Goal: Browse casually

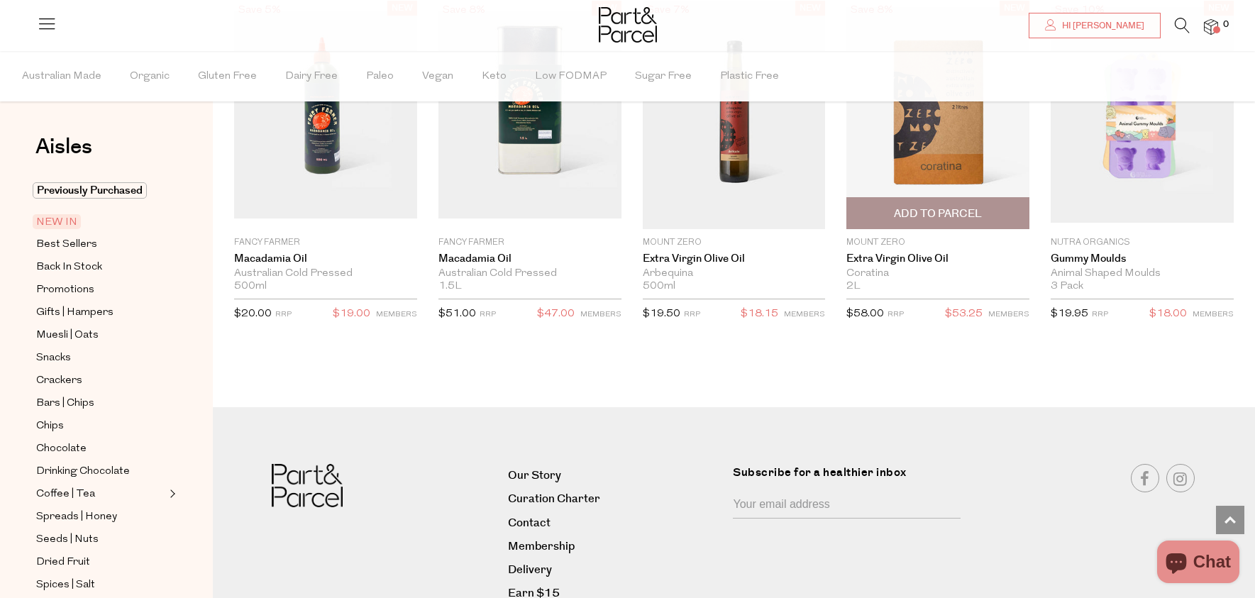
scroll to position [2045, 0]
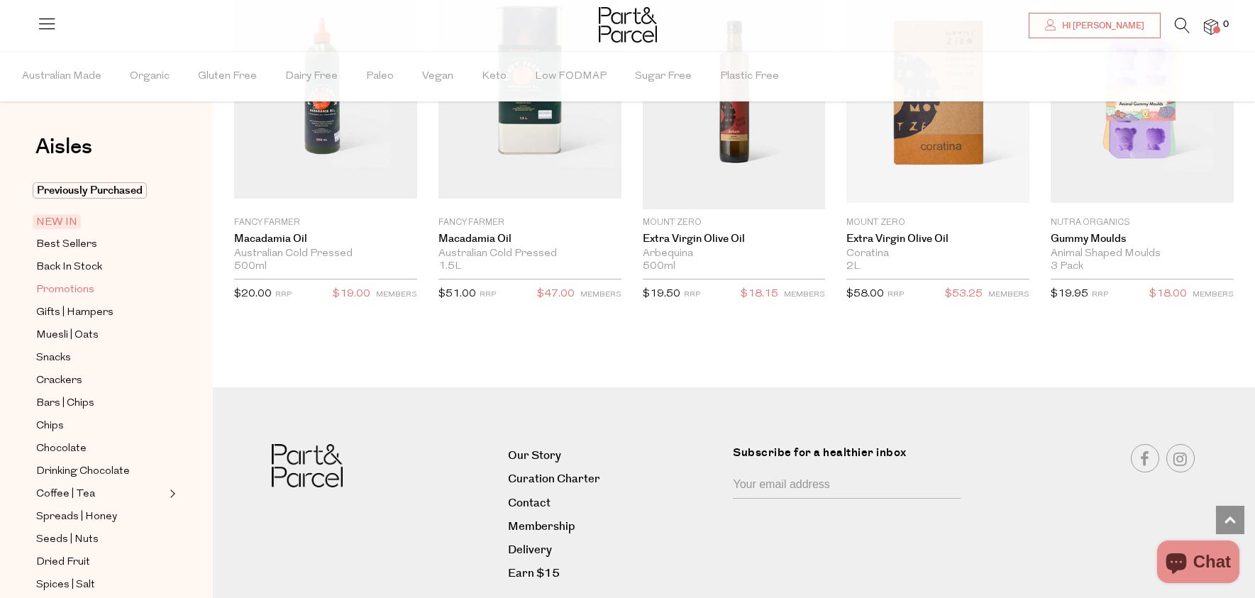
click at [78, 284] on span "Promotions" at bounding box center [65, 290] width 58 height 17
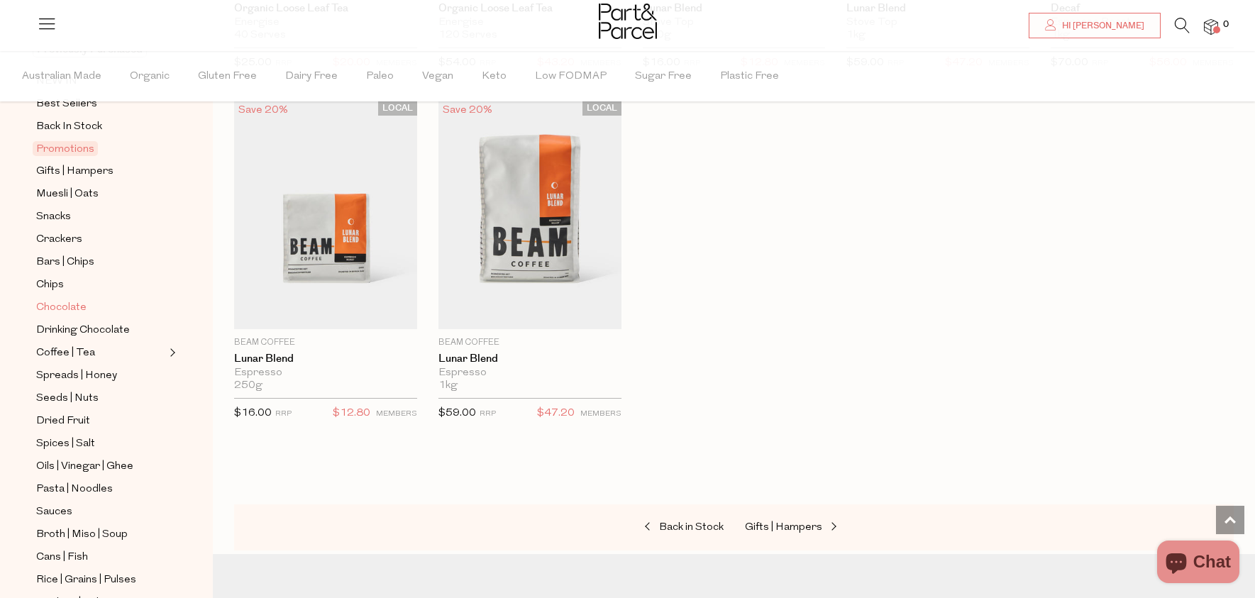
scroll to position [154, 0]
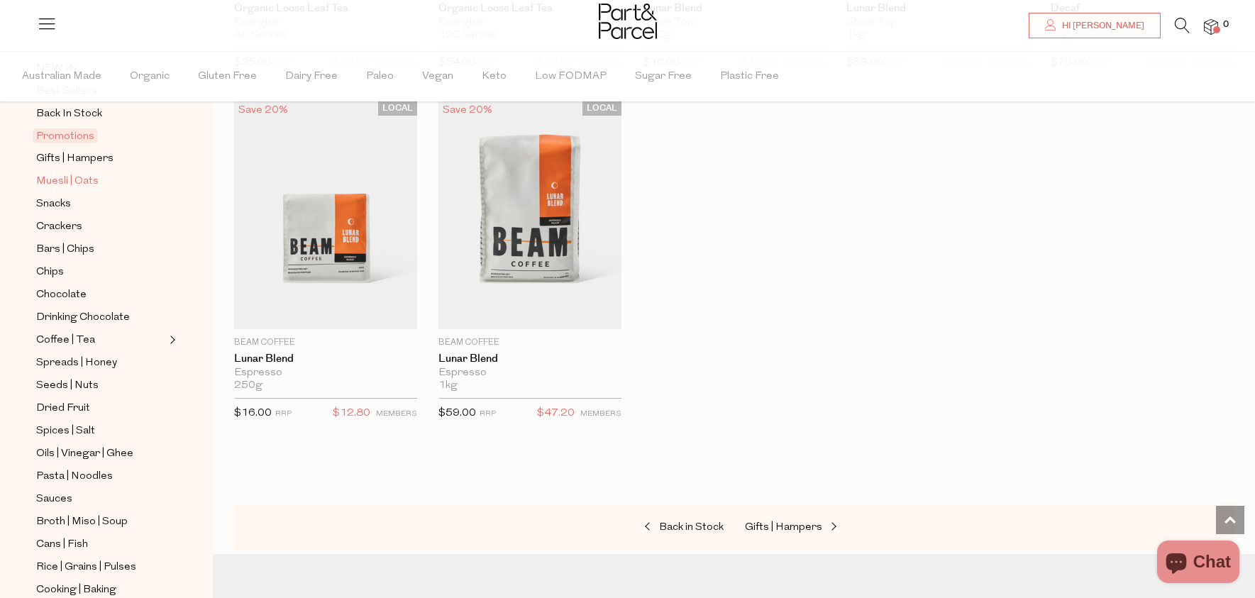
click at [70, 182] on span "Muesli | Oats" at bounding box center [67, 181] width 62 height 17
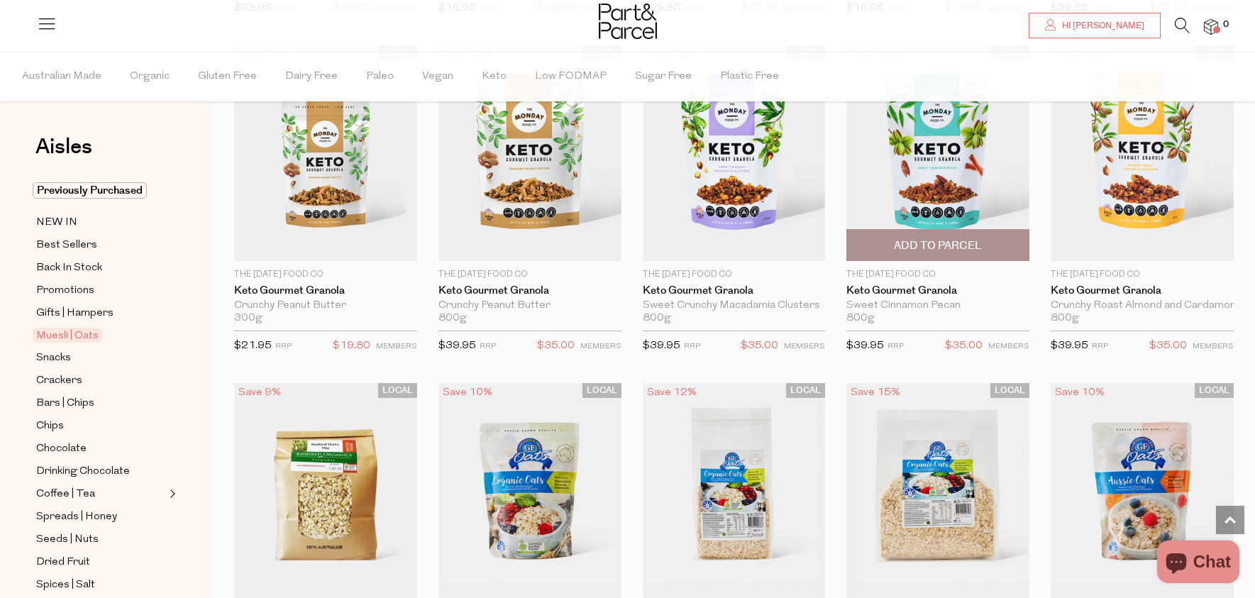
scroll to position [2532, 0]
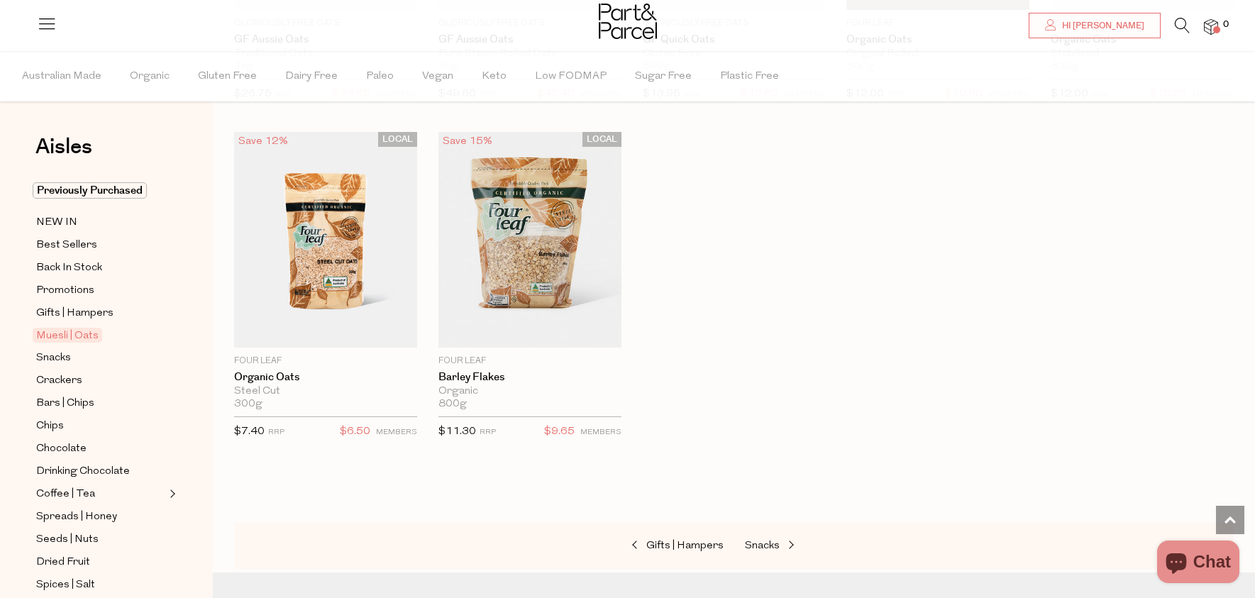
scroll to position [3453, 0]
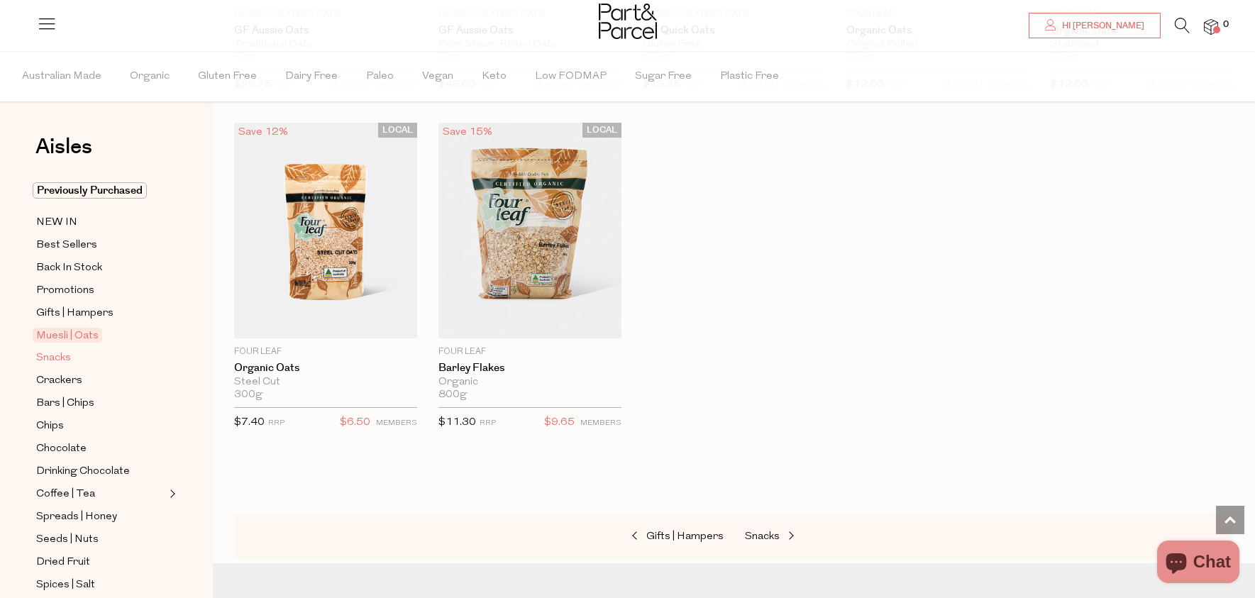
click at [56, 356] on span "Snacks" at bounding box center [53, 358] width 35 height 17
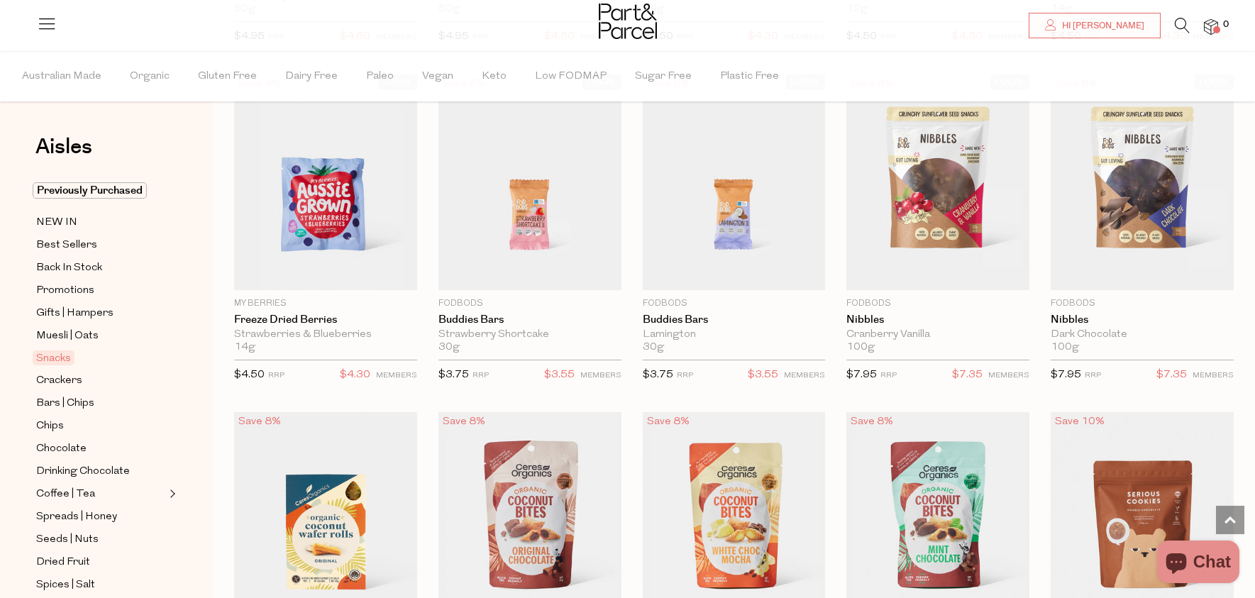
scroll to position [1866, 0]
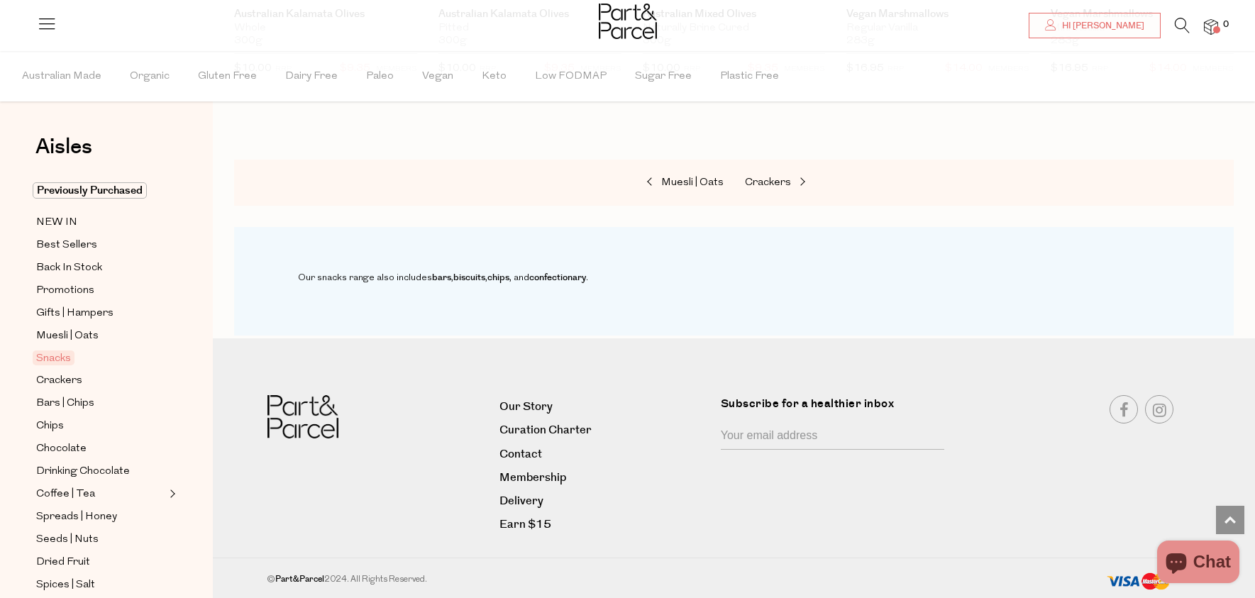
scroll to position [4711, 0]
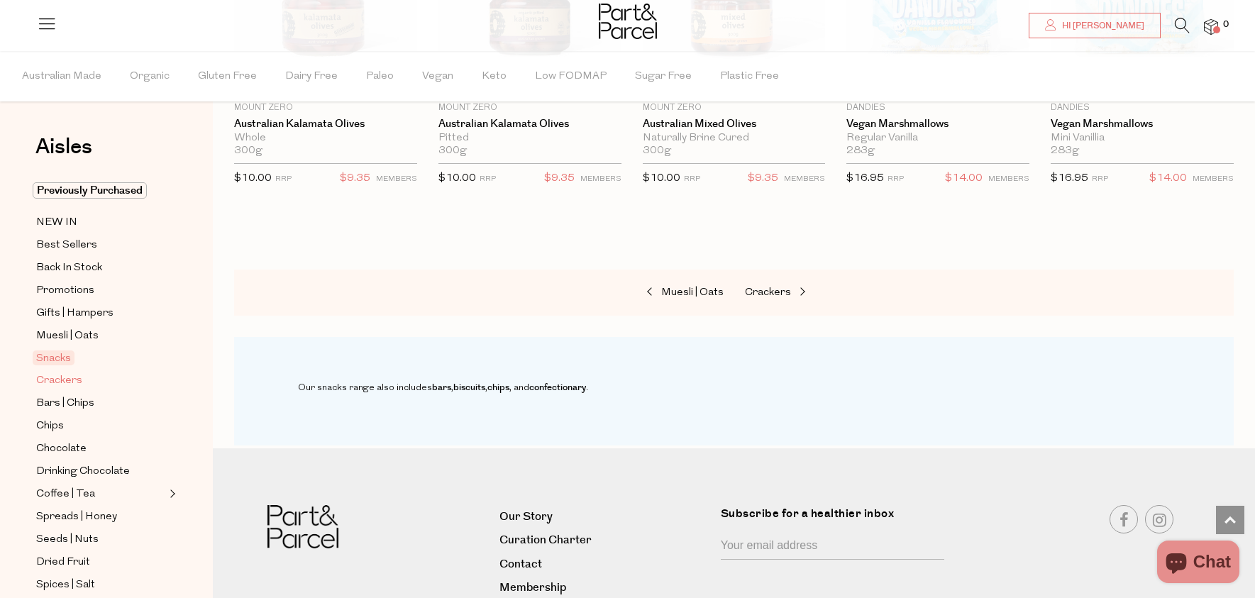
click at [38, 381] on span "Crackers" at bounding box center [59, 380] width 46 height 17
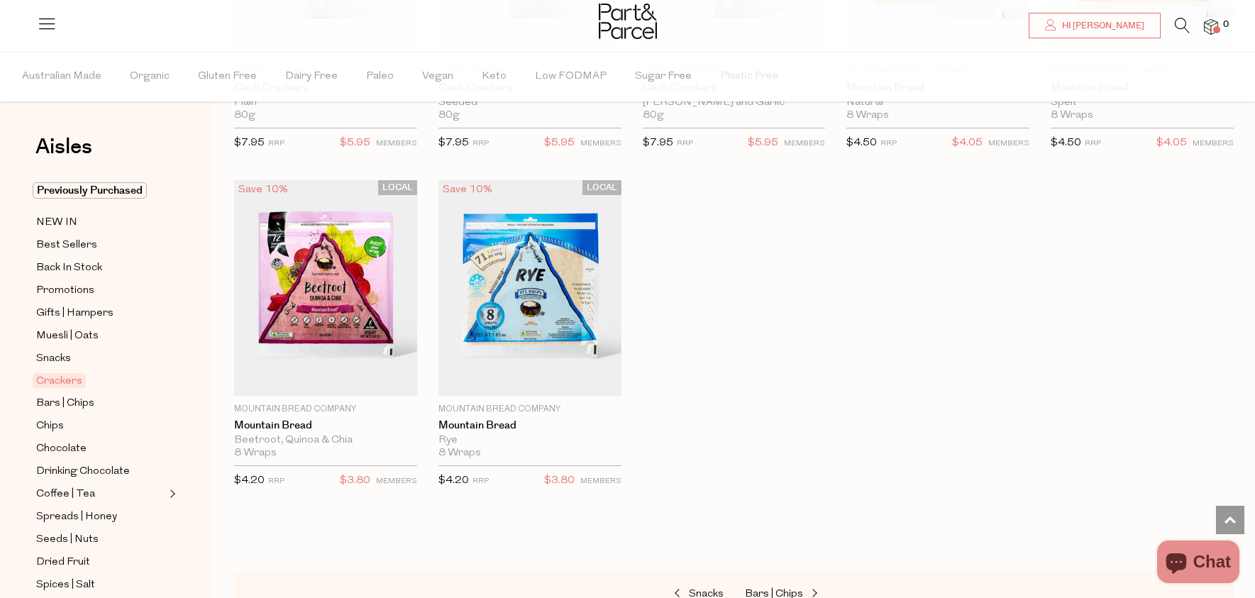
scroll to position [2426, 0]
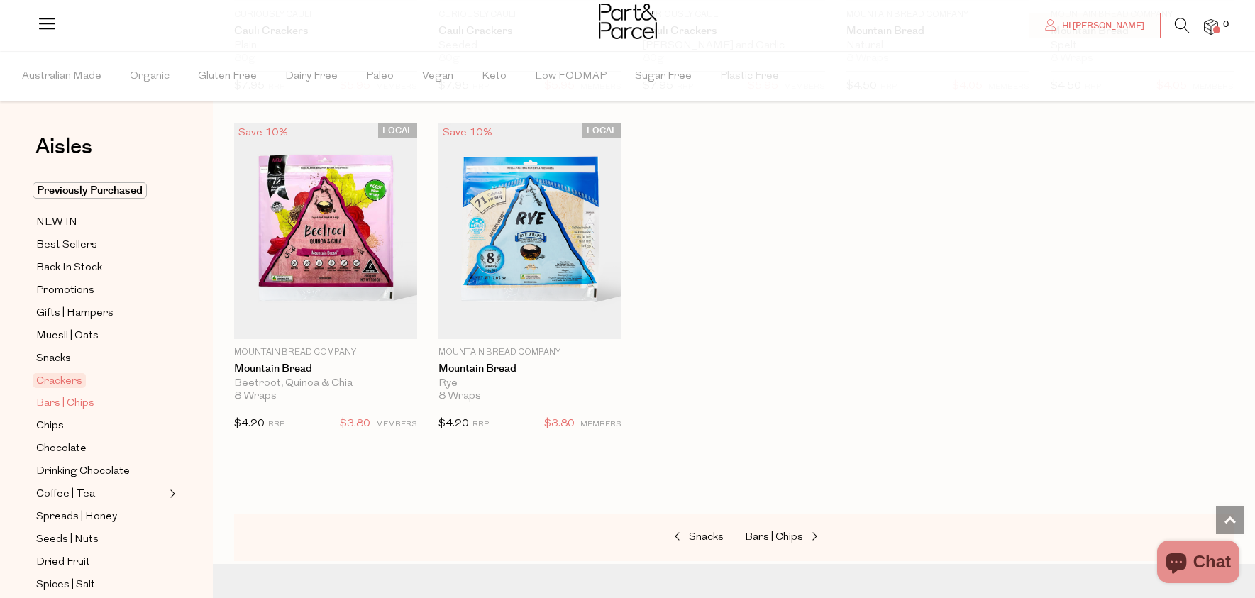
click at [70, 404] on span "Bars | Chips" at bounding box center [65, 403] width 58 height 17
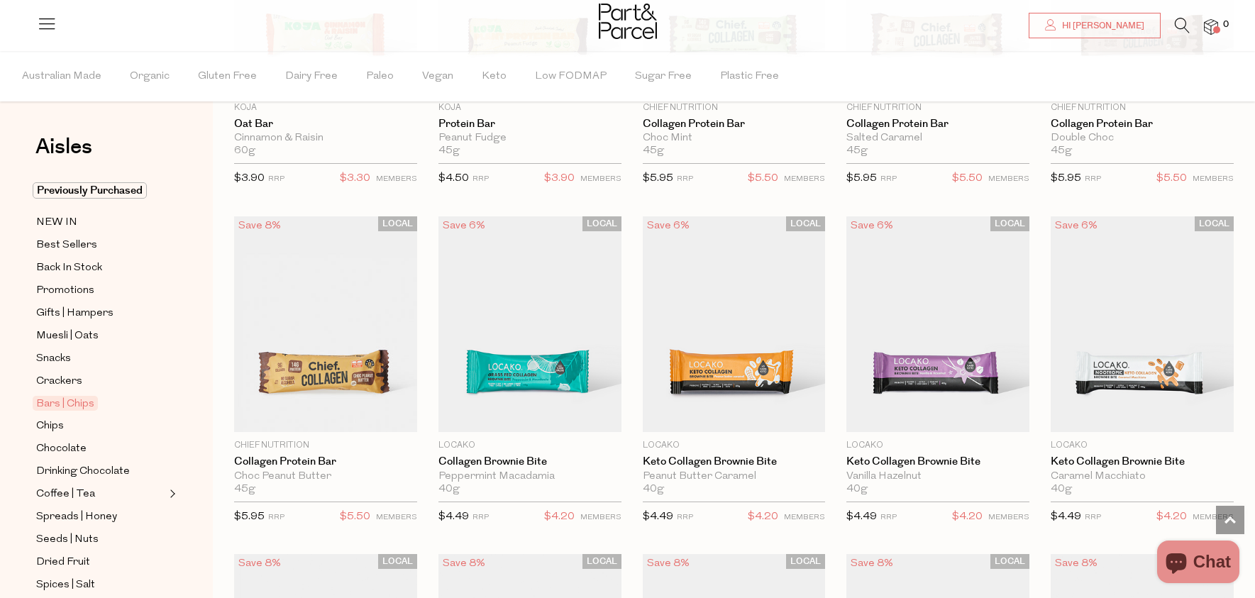
scroll to position [904, 0]
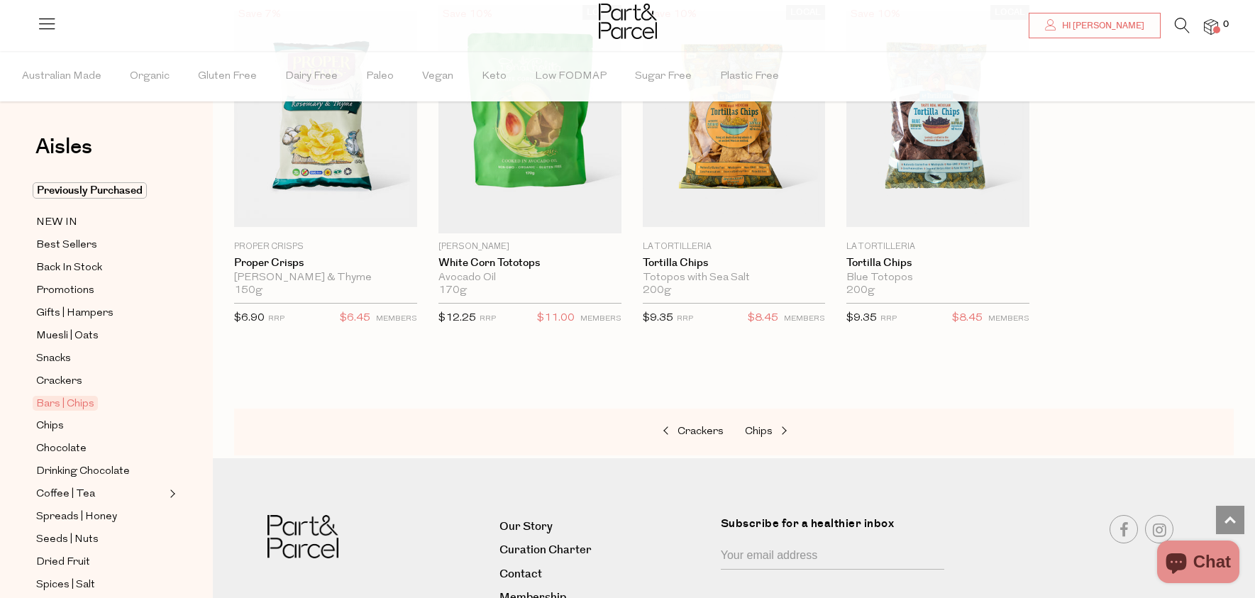
scroll to position [4682, 0]
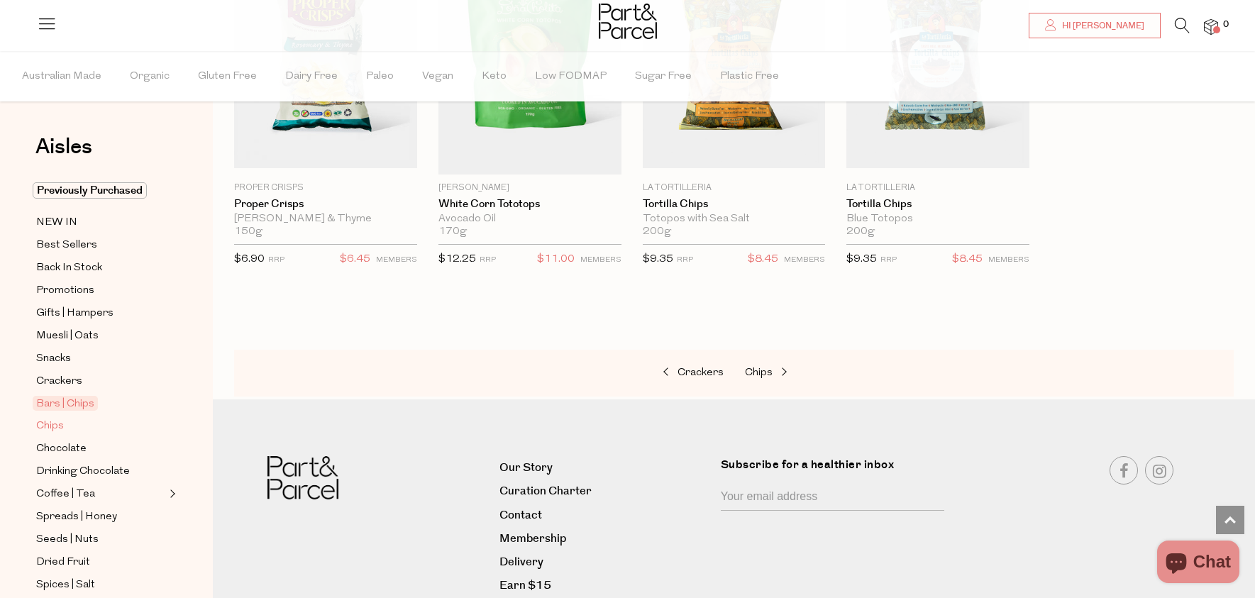
click at [53, 419] on span "Chips" at bounding box center [50, 426] width 28 height 17
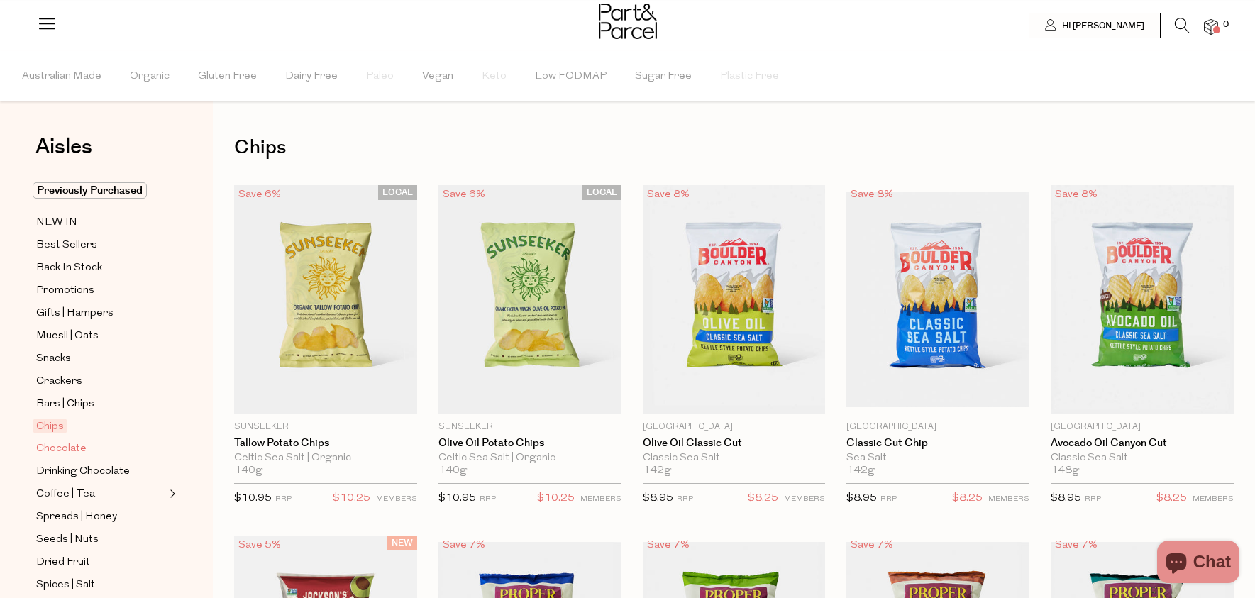
click at [60, 450] on span "Chocolate" at bounding box center [61, 448] width 50 height 17
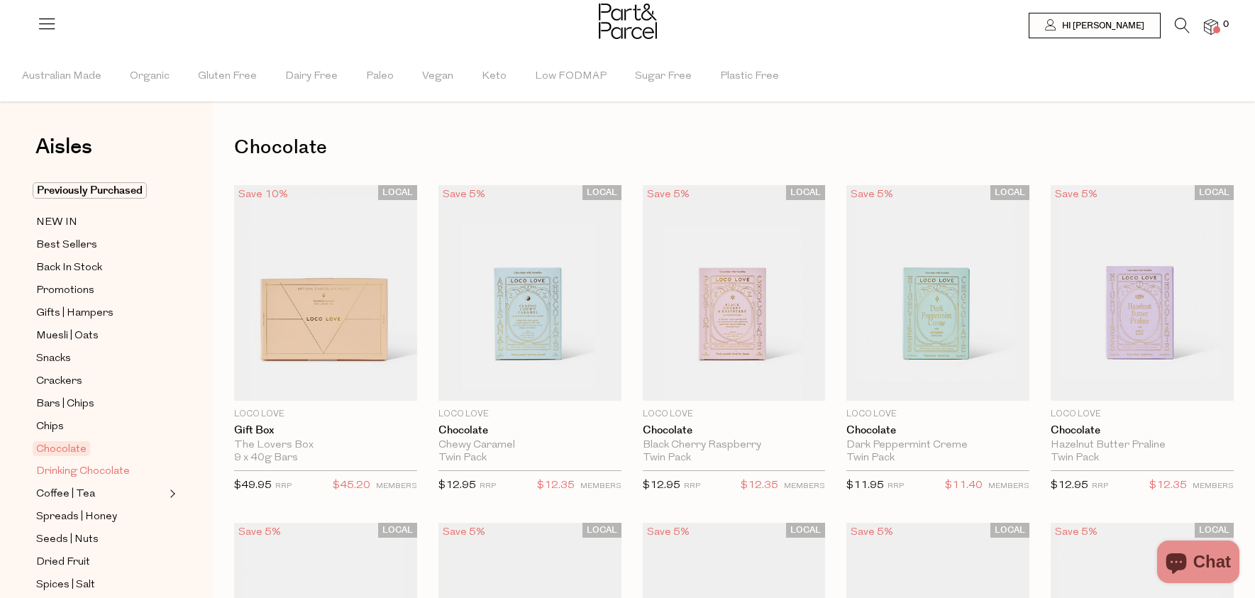
click at [89, 467] on span "Drinking Chocolate" at bounding box center [83, 471] width 94 height 17
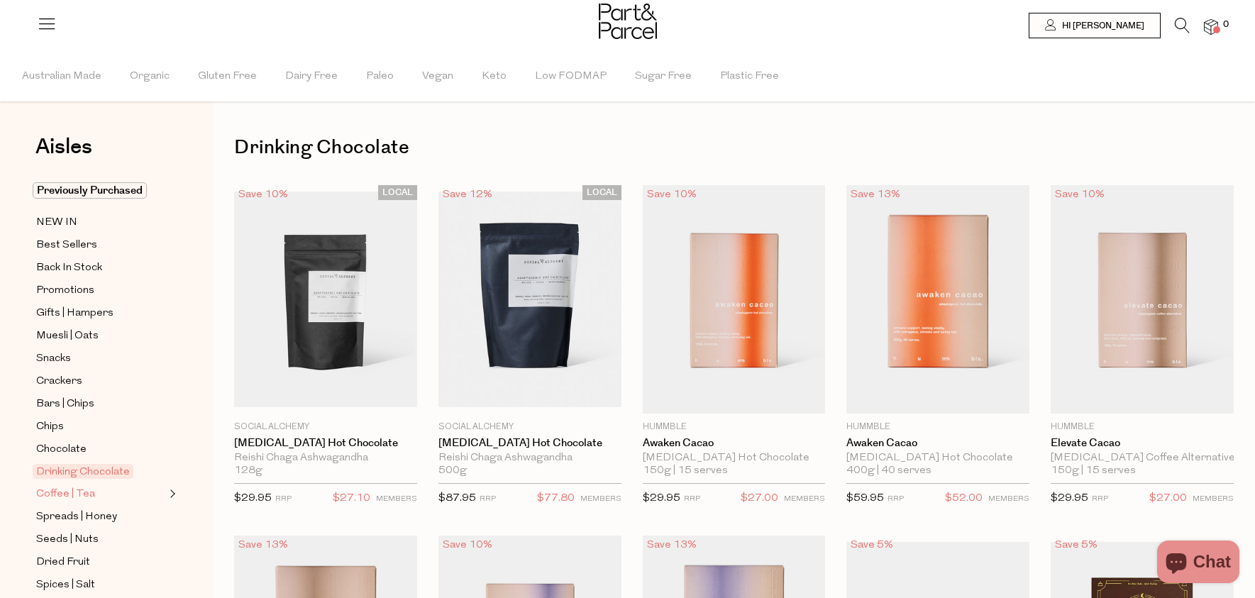
click at [77, 490] on span "Coffee | Tea" at bounding box center [65, 494] width 59 height 17
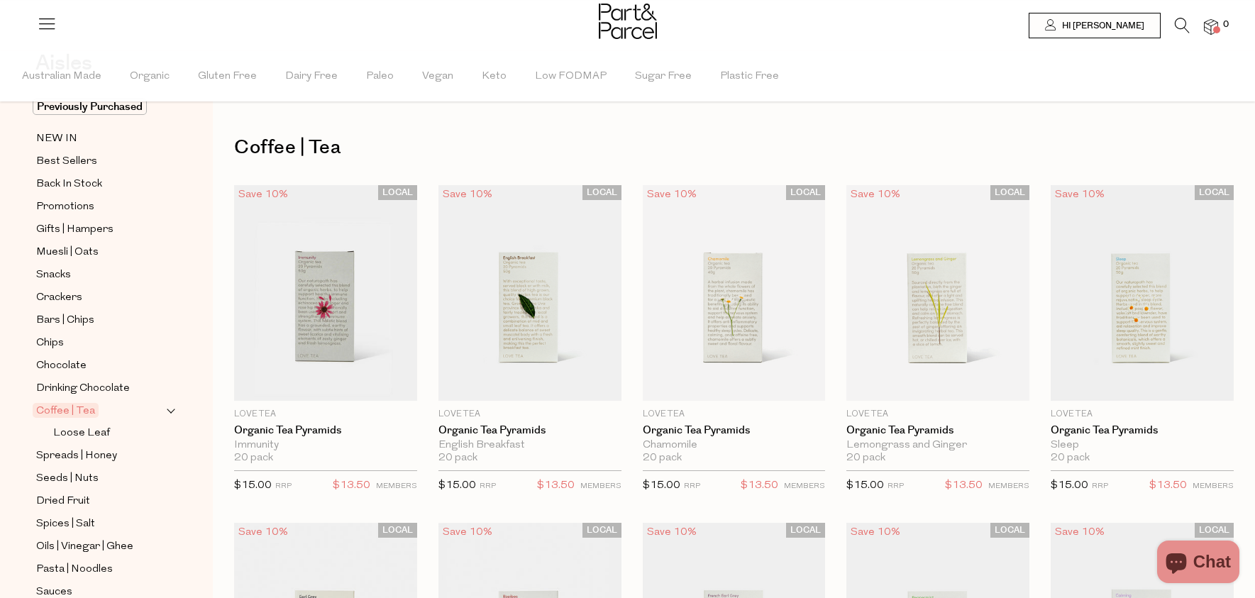
scroll to position [87, 0]
click at [88, 459] on span "Spreads | Honey" at bounding box center [76, 453] width 81 height 17
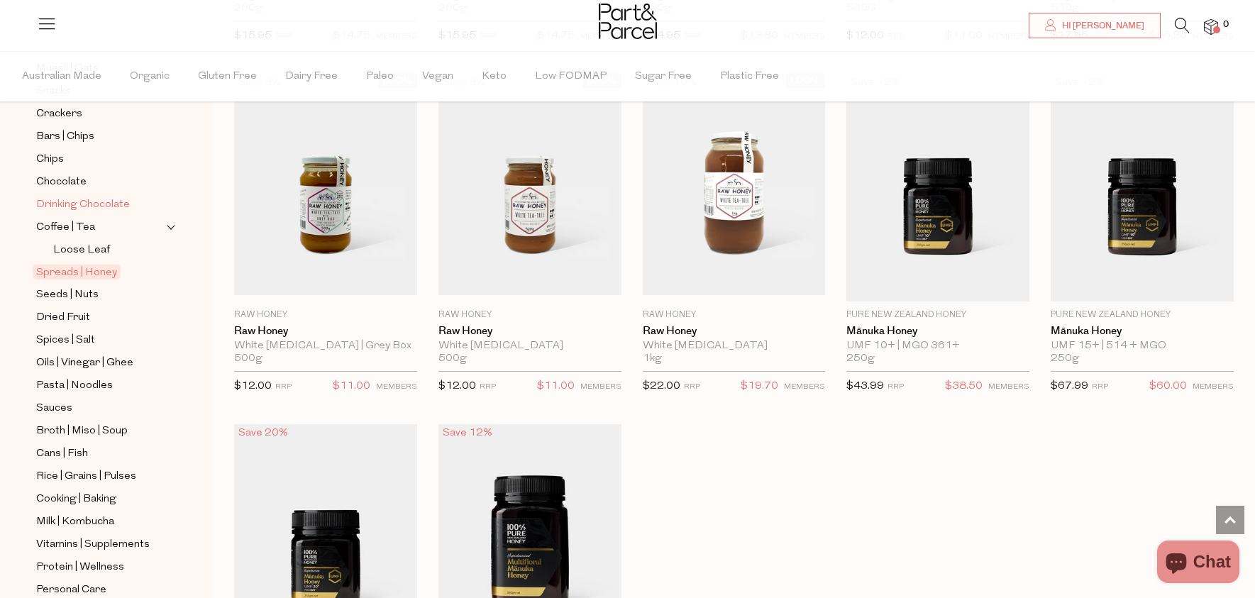
scroll to position [260, 0]
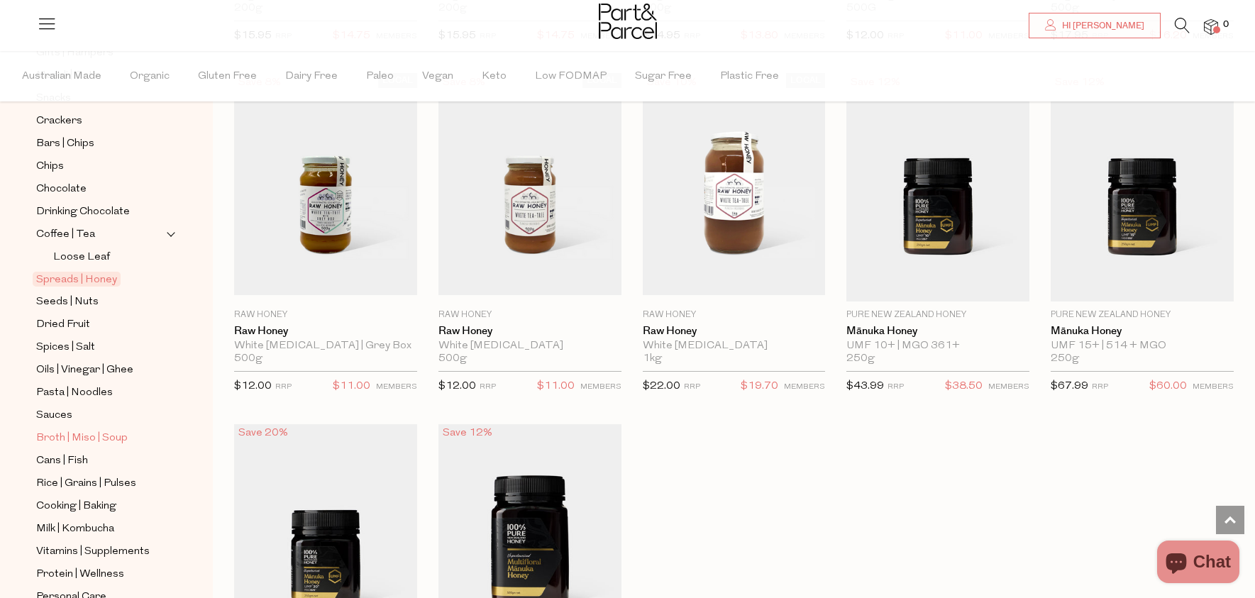
click at [74, 447] on ul "Previously Purchased NEW IN Best Sellers Back In Stock Promotions Gifts | Hampe…" at bounding box center [107, 332] width 152 height 820
click at [68, 458] on span "Cans | Fish" at bounding box center [62, 461] width 52 height 17
